Goal: Information Seeking & Learning: Get advice/opinions

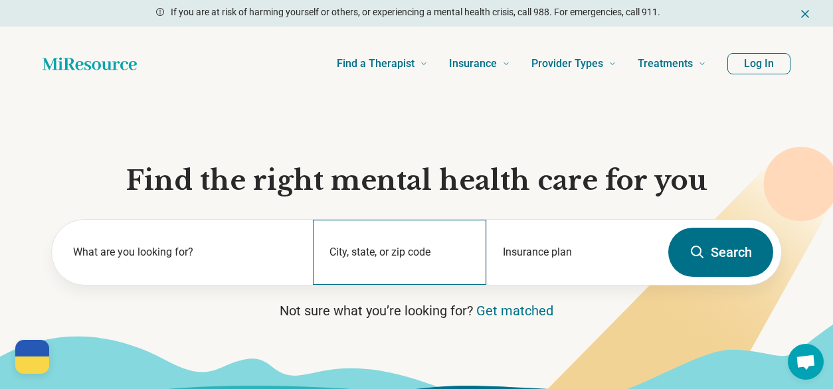
click at [409, 243] on div "City, state, or zip code" at bounding box center [400, 252] width 174 height 65
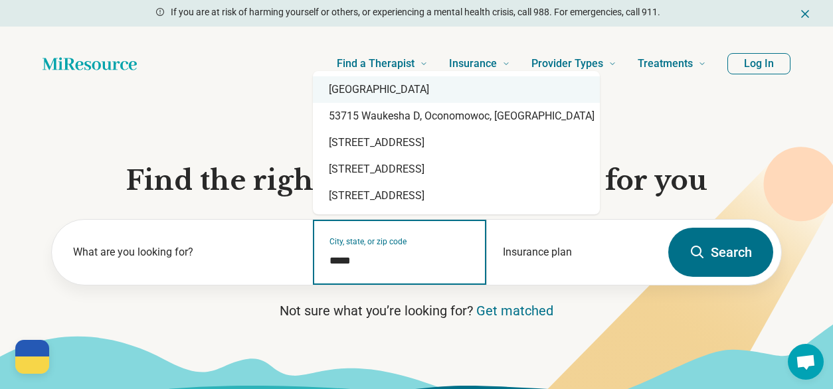
click at [460, 86] on div "Madison, WI 53715" at bounding box center [456, 89] width 287 height 27
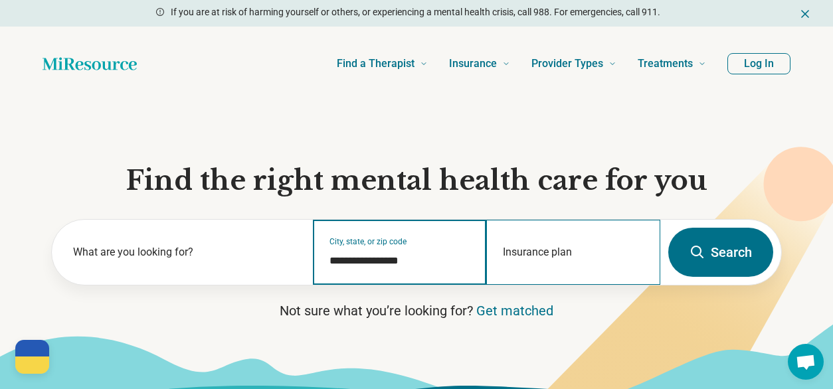
type input "**********"
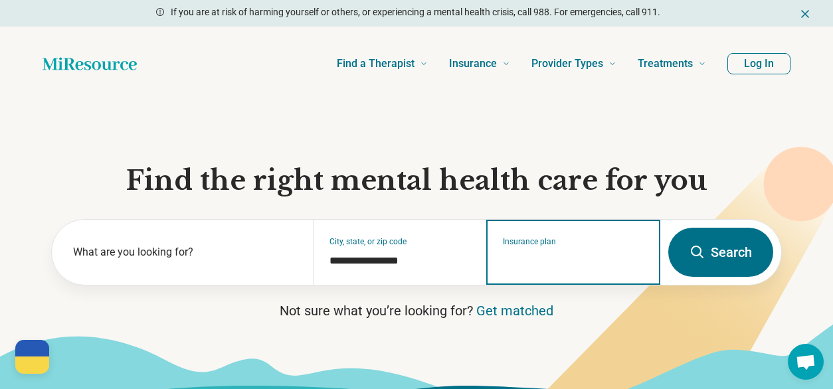
click at [558, 262] on input "Insurance plan" at bounding box center [574, 261] width 142 height 16
click at [528, 301] on div "Quartz" at bounding box center [516, 309] width 58 height 27
type input "******"
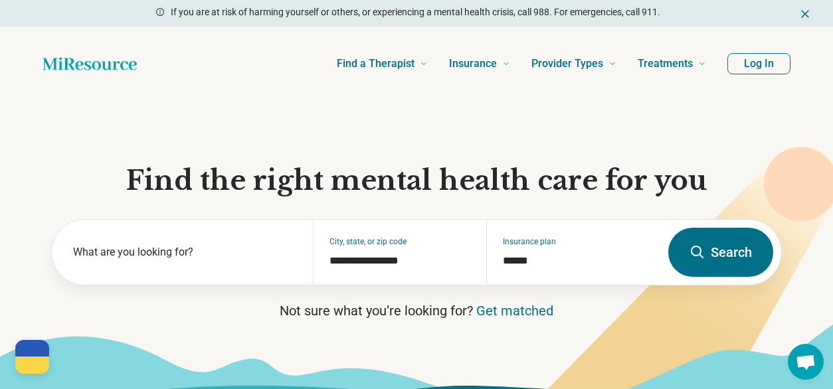
click at [696, 245] on icon at bounding box center [698, 253] width 16 height 16
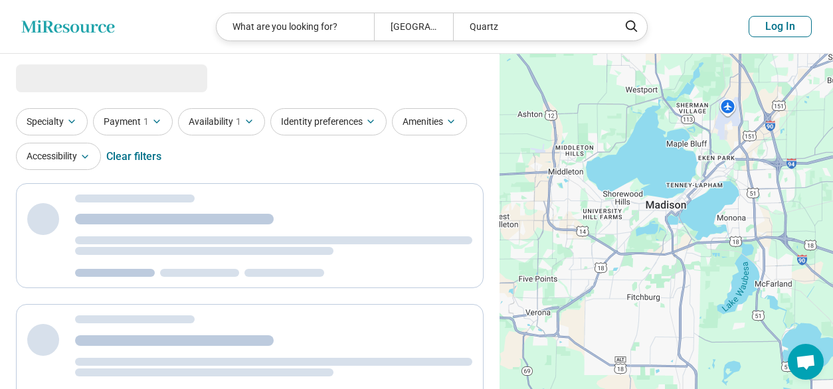
select select "***"
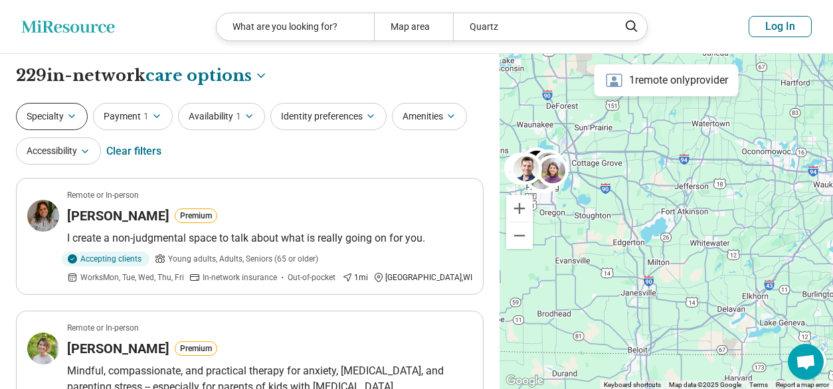
click at [52, 125] on button "Specialty" at bounding box center [52, 116] width 72 height 27
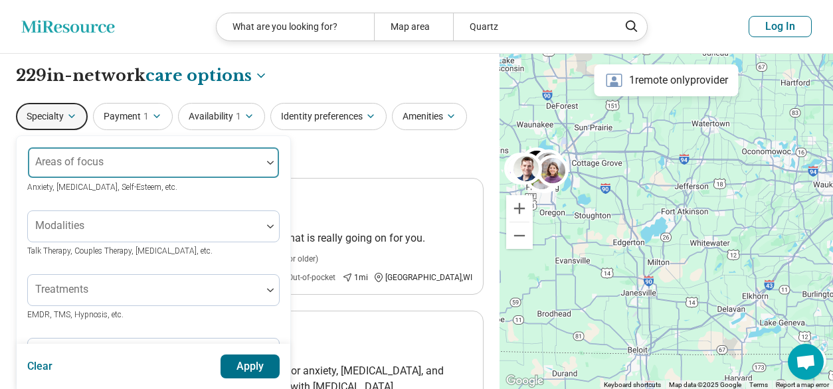
click at [229, 167] on div "Areas of focus Anxiety, Depression, Self-Esteem, etc." at bounding box center [153, 171] width 253 height 48
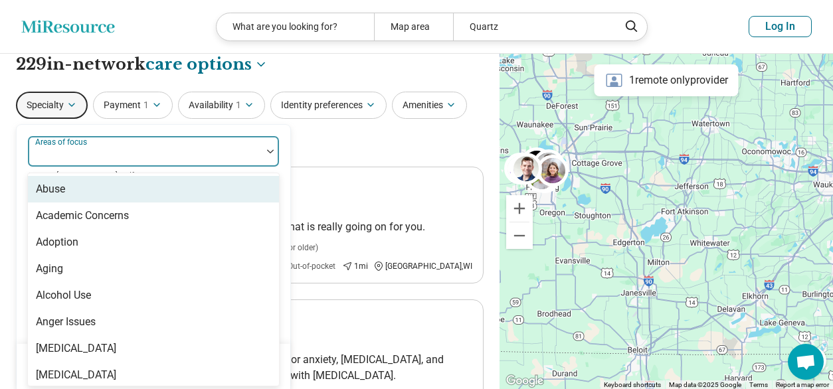
scroll to position [13, 0]
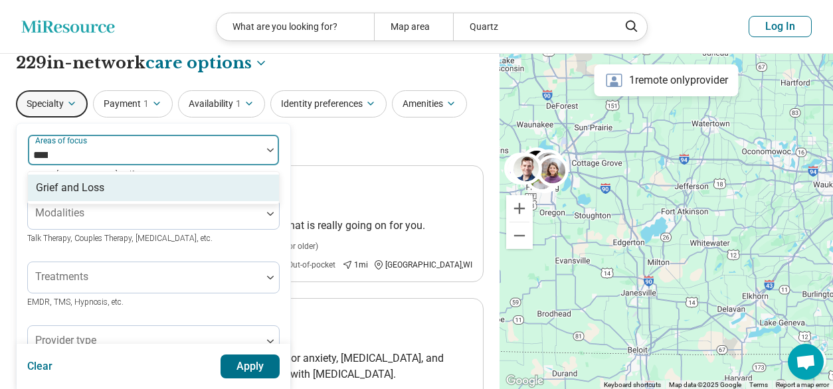
type input "*****"
click at [233, 182] on div "Grief and Loss" at bounding box center [153, 188] width 251 height 27
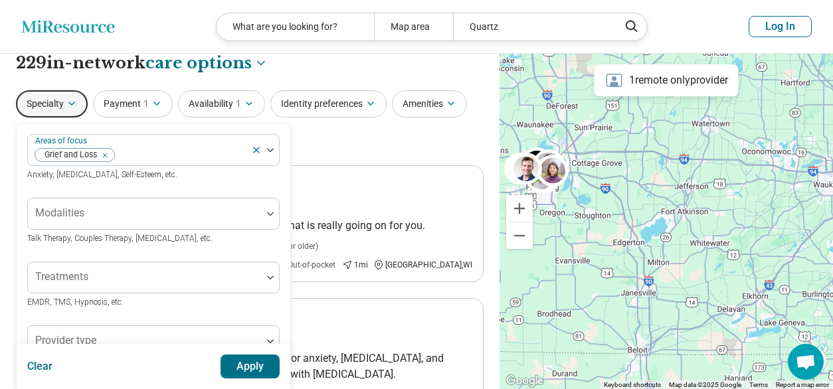
click at [286, 167] on div "Areas of focus Grief and Loss Anxiety, Depression, Self-Esteem, etc. Modalities…" at bounding box center [154, 394] width 274 height 541
click at [247, 369] on button "Apply" at bounding box center [251, 367] width 60 height 24
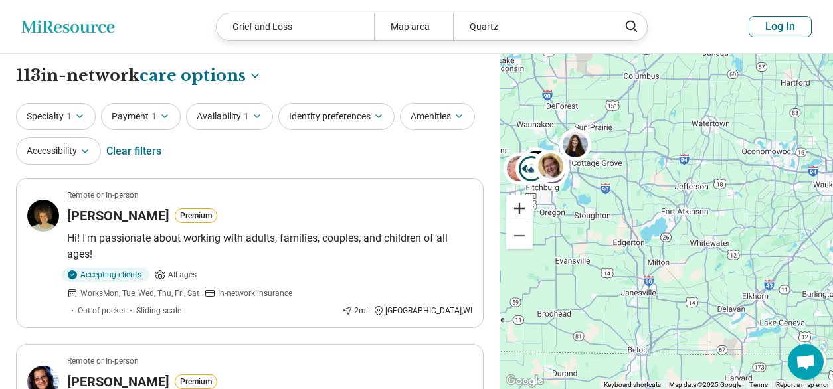
click at [523, 201] on button "Zoom in" at bounding box center [519, 208] width 27 height 27
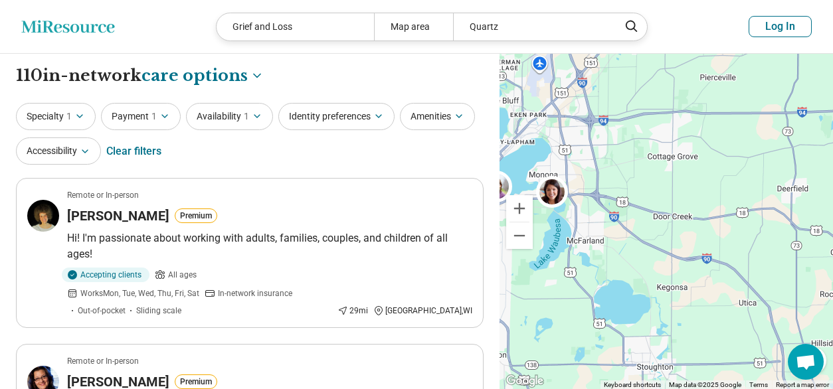
drag, startPoint x: 559, startPoint y: 167, endPoint x: 845, endPoint y: 344, distance: 336.6
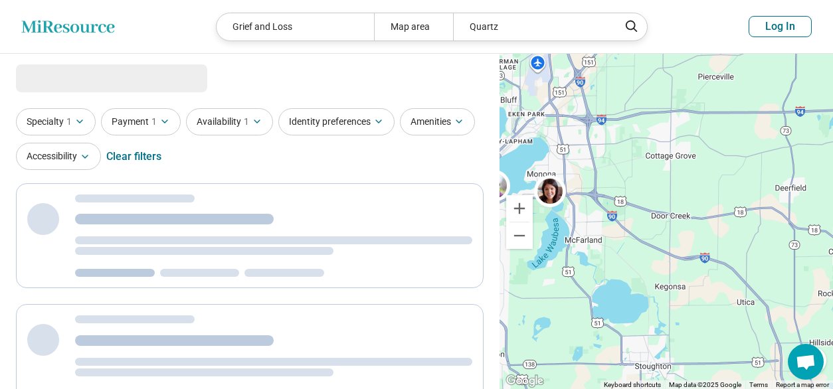
select select "***"
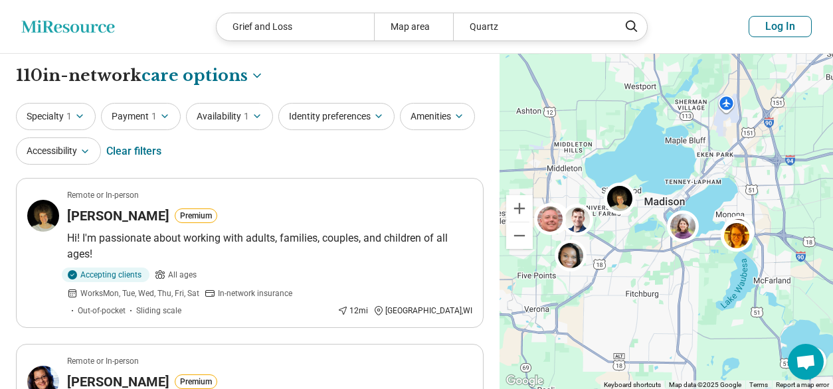
drag, startPoint x: 611, startPoint y: 157, endPoint x: 808, endPoint y: 198, distance: 200.8
click at [808, 199] on div at bounding box center [667, 222] width 334 height 336
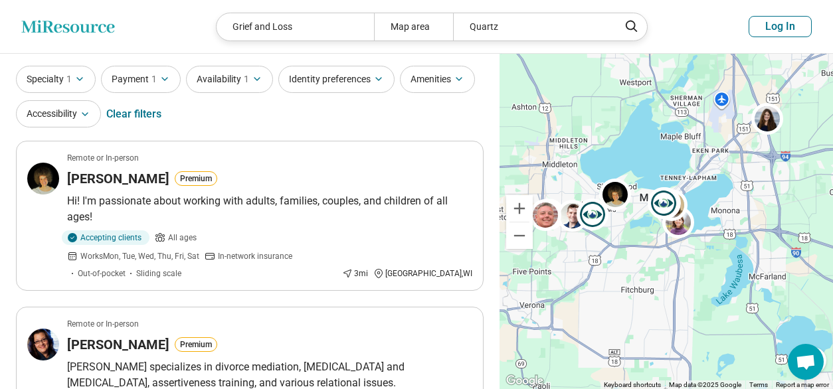
scroll to position [38, 0]
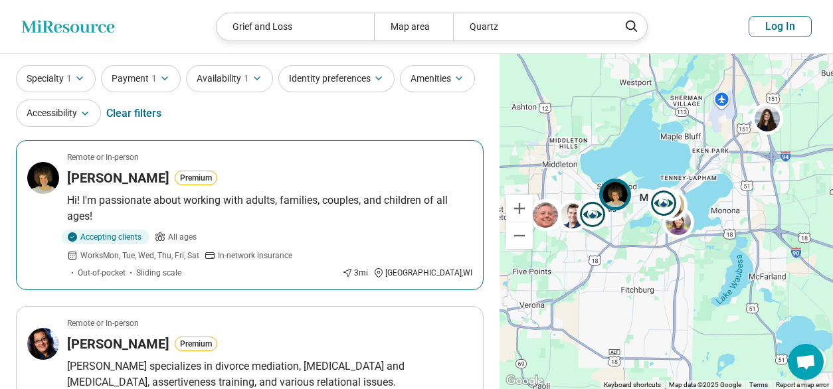
drag, startPoint x: 329, startPoint y: 197, endPoint x: 291, endPoint y: 211, distance: 40.1
click at [291, 211] on p "Hi! I'm passionate about working with adults, families, couples, and children o…" at bounding box center [269, 209] width 405 height 32
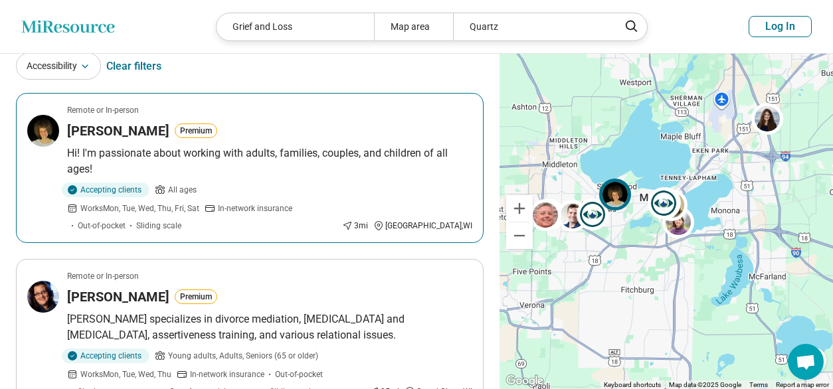
scroll to position [62, 0]
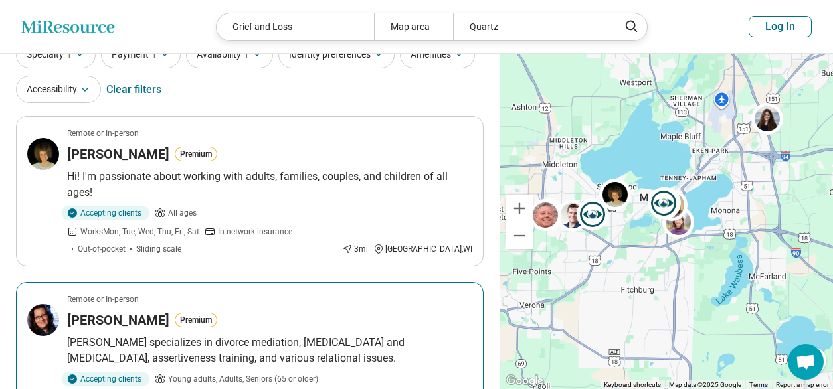
click at [318, 335] on p "[PERSON_NAME] specializes in divorce mediation, [MEDICAL_DATA] and [MEDICAL_DAT…" at bounding box center [269, 351] width 405 height 32
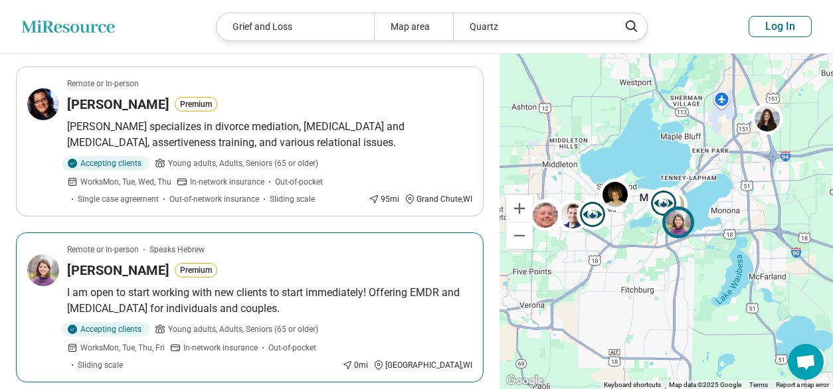
scroll to position [278, 0]
click at [358, 284] on p "I am open to start working with new clients to start immediately! Offering EMDR…" at bounding box center [269, 300] width 405 height 32
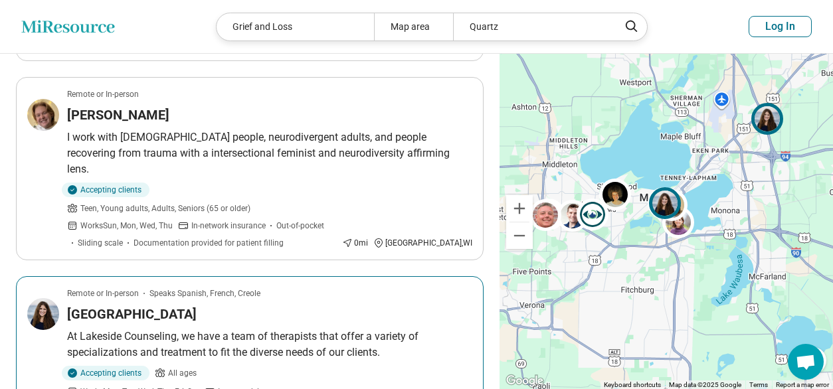
scroll to position [1299, 0]
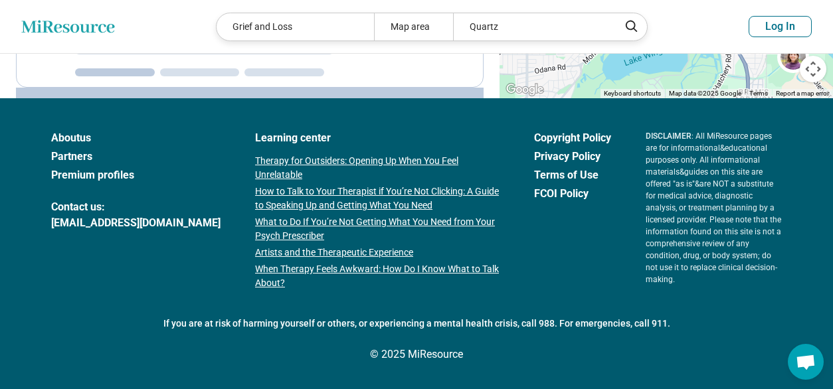
scroll to position [0, 0]
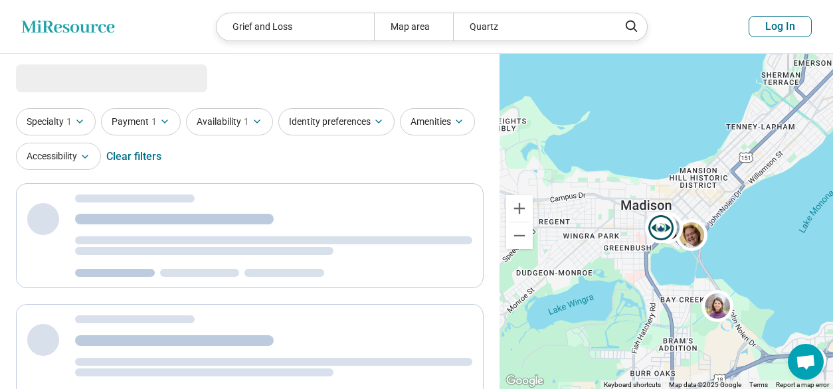
drag, startPoint x: 640, startPoint y: 181, endPoint x: 552, endPoint y: 129, distance: 102.8
click at [552, 129] on div at bounding box center [667, 222] width 334 height 336
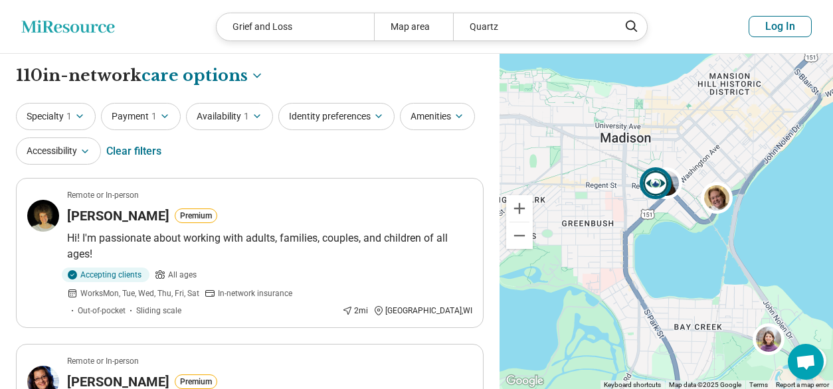
click at [654, 189] on img at bounding box center [656, 183] width 32 height 32
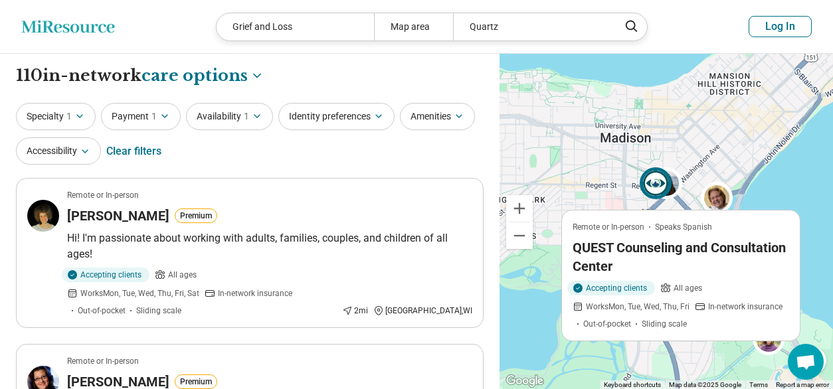
click at [611, 241] on h3 "QUEST Counseling and Consultation Center" at bounding box center [681, 257] width 217 height 37
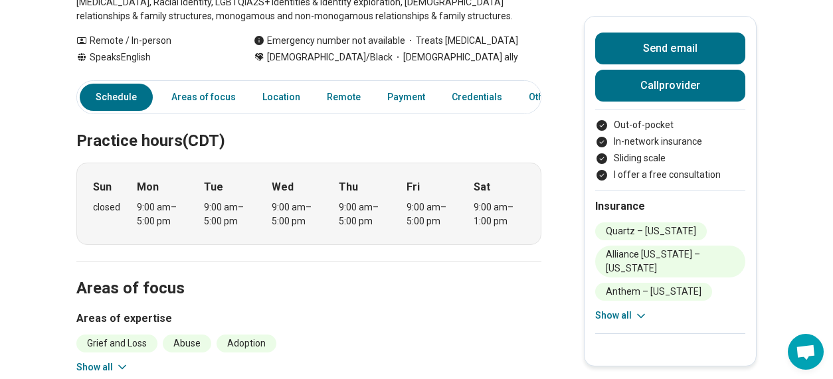
scroll to position [88, 0]
